Goal: Navigation & Orientation: Understand site structure

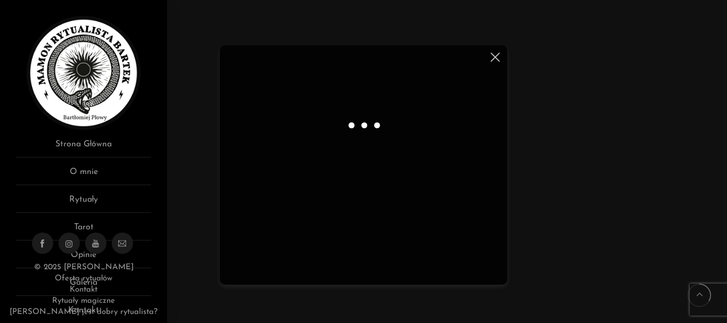
scroll to position [64, 0]
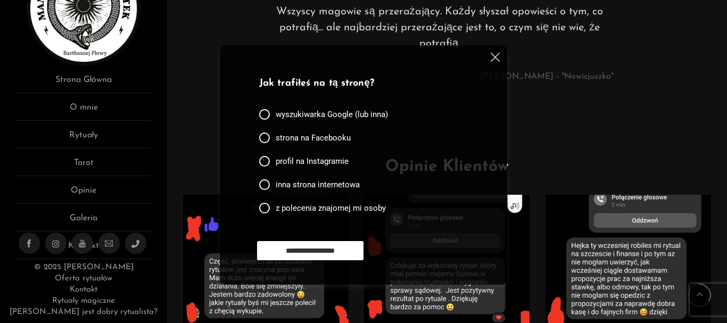
click at [493, 59] on img at bounding box center [495, 57] width 9 height 9
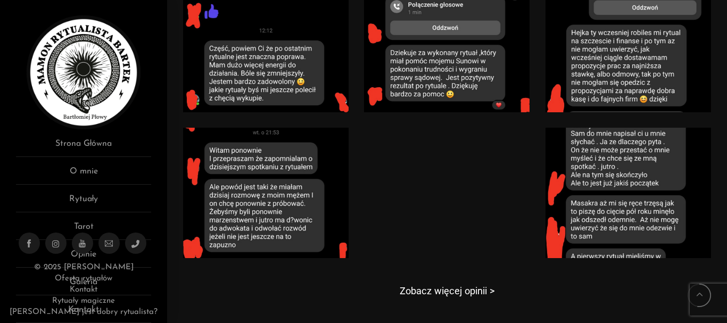
scroll to position [0, 0]
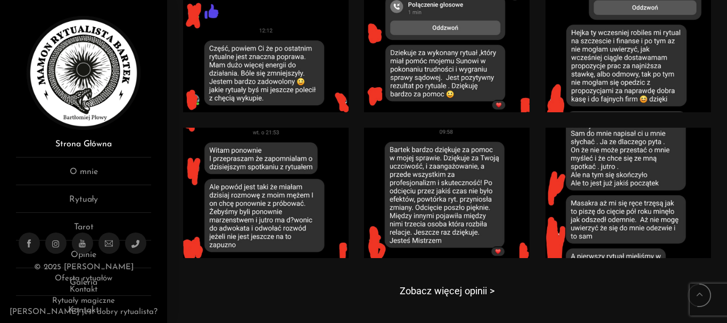
click at [76, 144] on link "Strona Główna" at bounding box center [83, 148] width 135 height 20
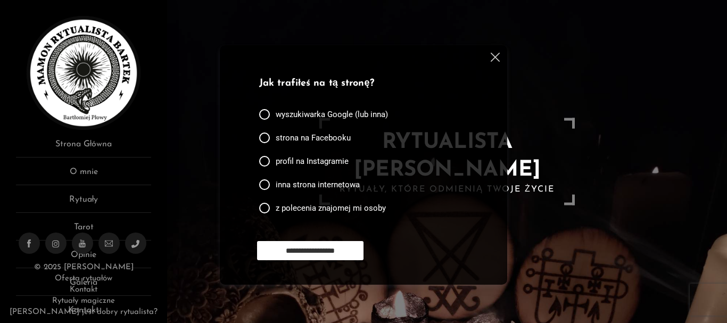
click at [496, 57] on img at bounding box center [495, 57] width 9 height 9
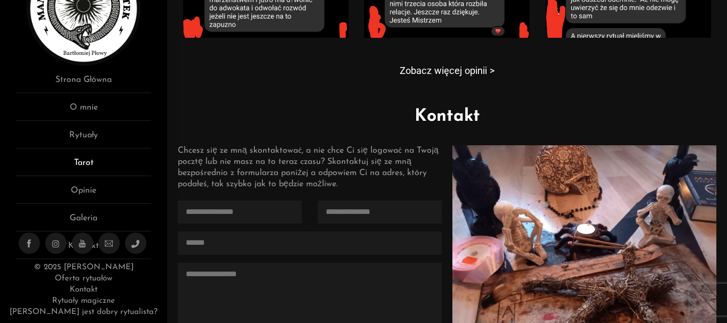
scroll to position [1114, 0]
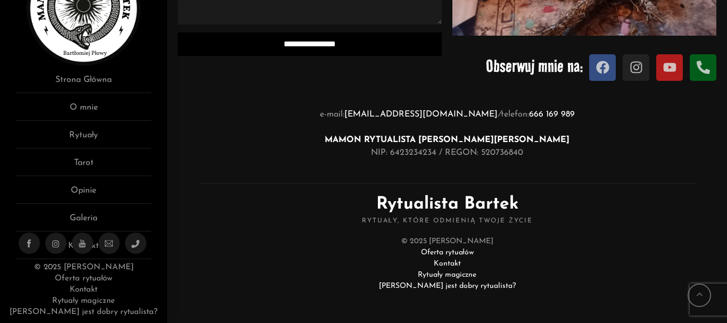
click at [70, 250] on ul at bounding box center [84, 243] width 130 height 21
click at [70, 246] on ul at bounding box center [84, 243] width 130 height 21
click at [68, 245] on ul at bounding box center [84, 243] width 130 height 21
click at [25, 243] on icon at bounding box center [29, 244] width 8 height 8
click at [81, 110] on link "O mnie" at bounding box center [83, 111] width 135 height 20
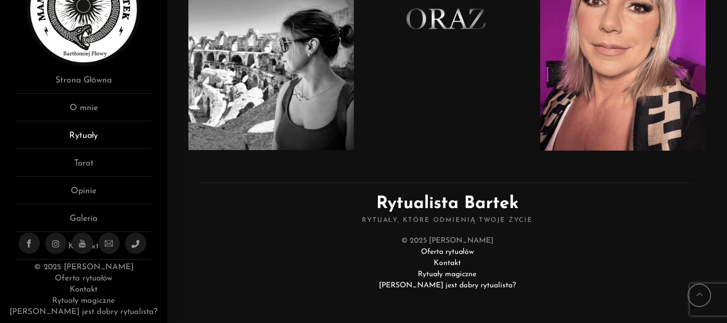
scroll to position [64, 0]
click at [87, 137] on link "Rytuały" at bounding box center [83, 139] width 135 height 20
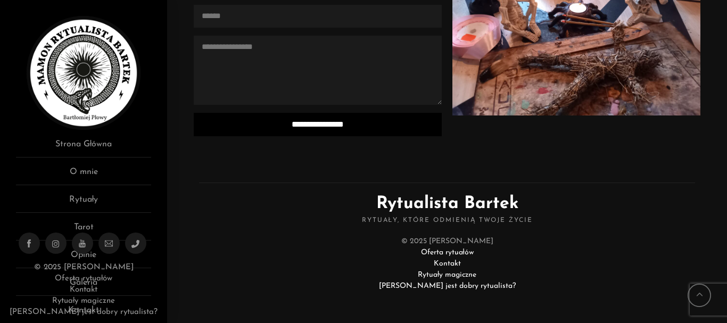
scroll to position [2949, 0]
